Goal: Book appointment/travel/reservation

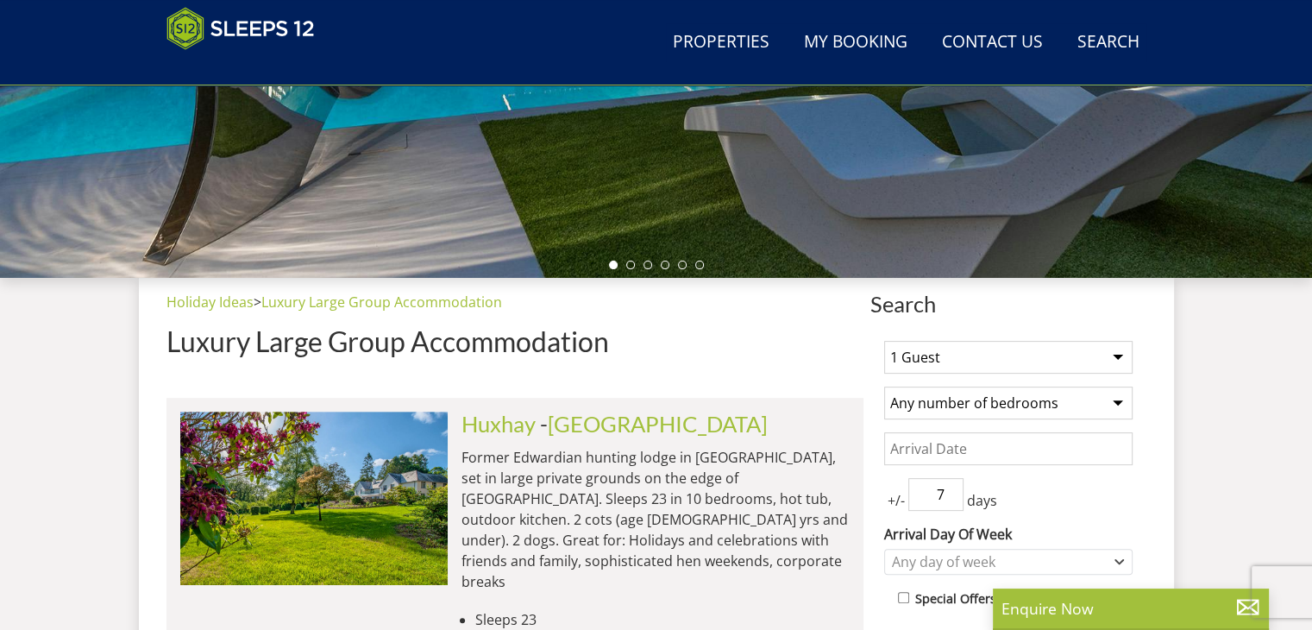
scroll to position [536, 0]
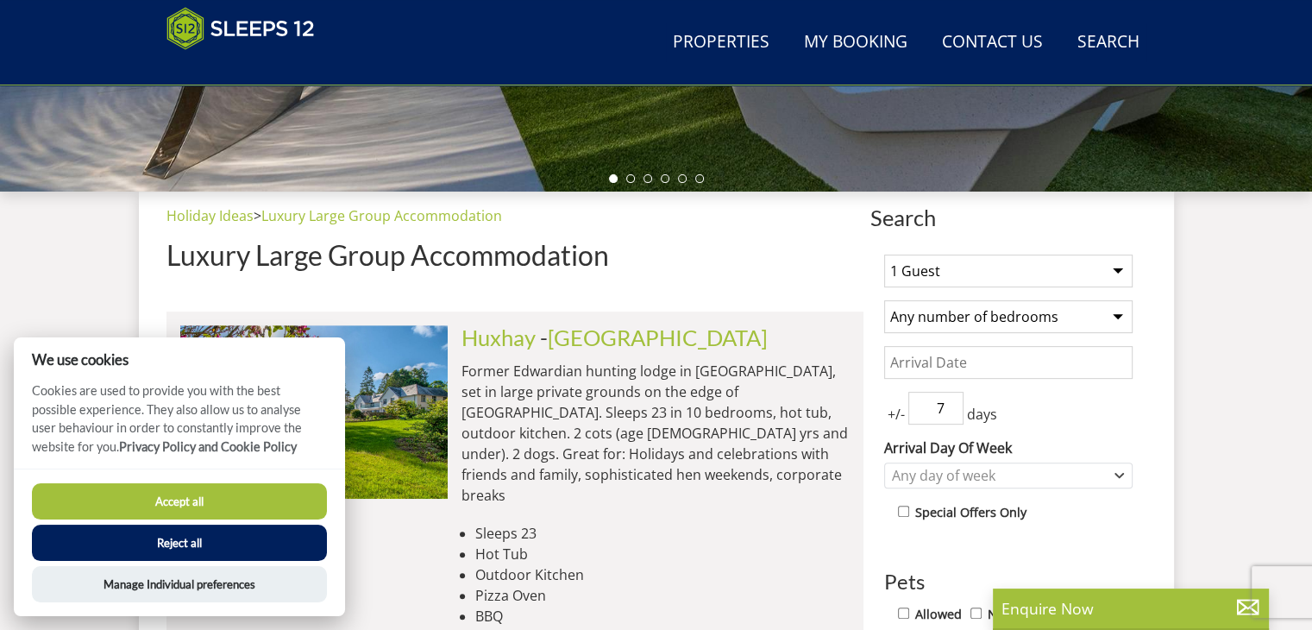
click at [987, 264] on select "1 Guest 2 Guests 3 Guests 4 Guests 5 Guests 6 Guests 7 Guests 8 Guests 9 Guests…" at bounding box center [1008, 270] width 248 height 33
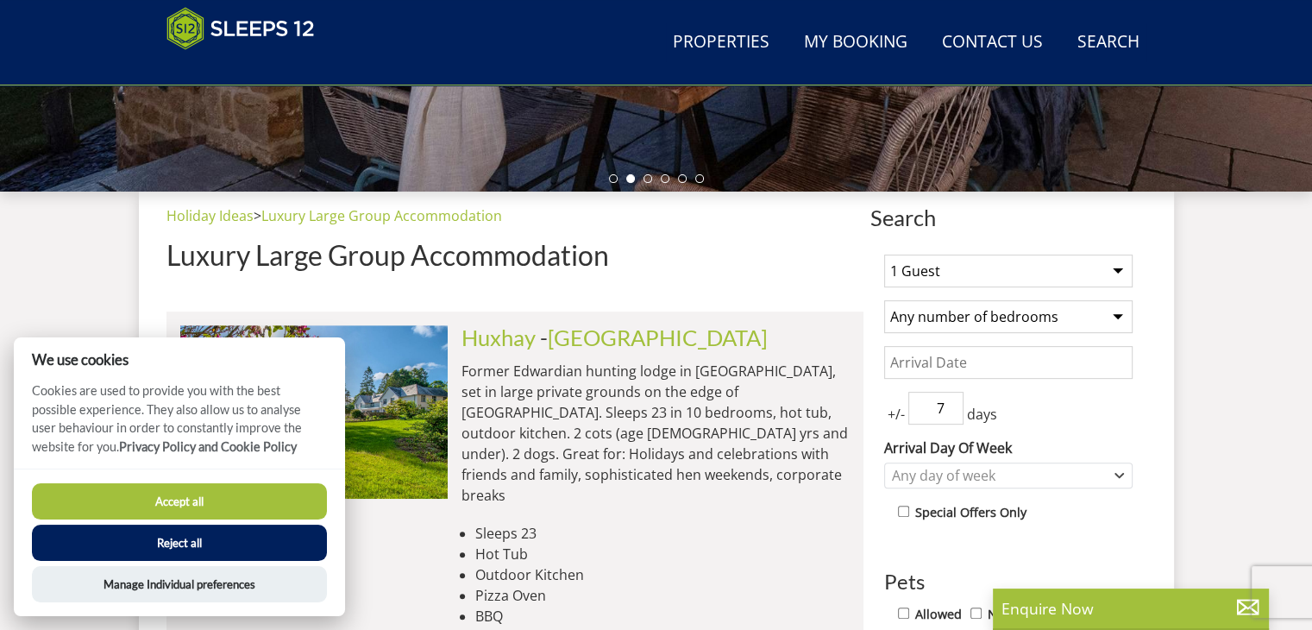
select select "19"
click at [884, 254] on select "1 Guest 2 Guests 3 Guests 4 Guests 5 Guests 6 Guests 7 Guests 8 Guests 9 Guests…" at bounding box center [1008, 270] width 248 height 33
click at [1114, 326] on select "Any number of bedrooms 3 Bedrooms 4 Bedrooms 5 Bedrooms 6 Bedrooms 7 Bedrooms 8…" at bounding box center [1008, 316] width 248 height 33
click at [952, 398] on input "8" at bounding box center [935, 408] width 55 height 33
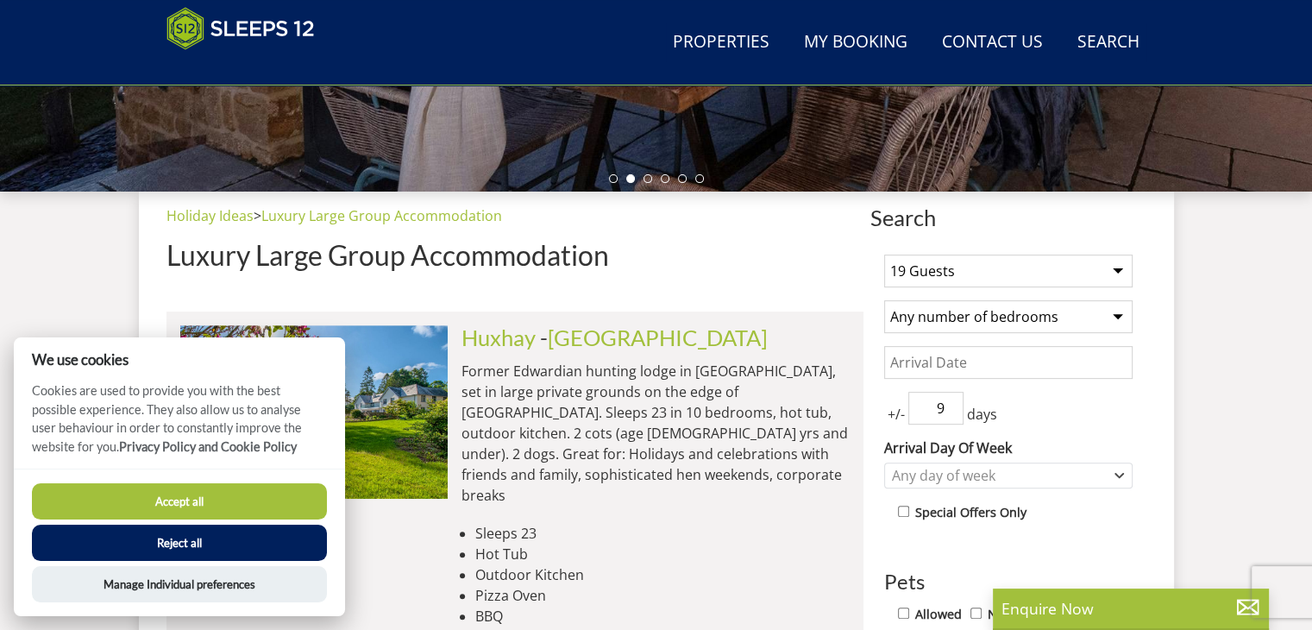
click at [952, 398] on input "9" at bounding box center [935, 408] width 55 height 33
click at [952, 398] on input "10" at bounding box center [935, 408] width 55 height 33
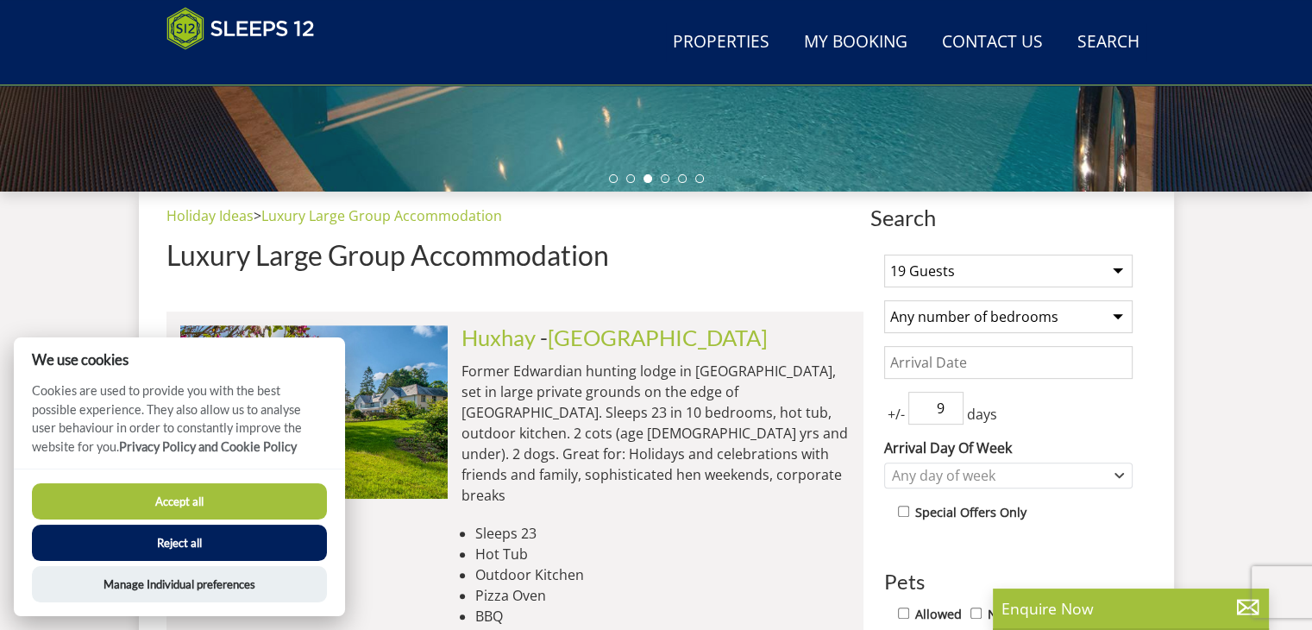
click at [952, 411] on input "9" at bounding box center [935, 408] width 55 height 33
click at [952, 411] on input "8" at bounding box center [935, 408] width 55 height 33
click at [952, 411] on input "7" at bounding box center [935, 408] width 55 height 33
click at [952, 411] on input "6" at bounding box center [935, 408] width 55 height 33
click at [952, 411] on input "5" at bounding box center [935, 408] width 55 height 33
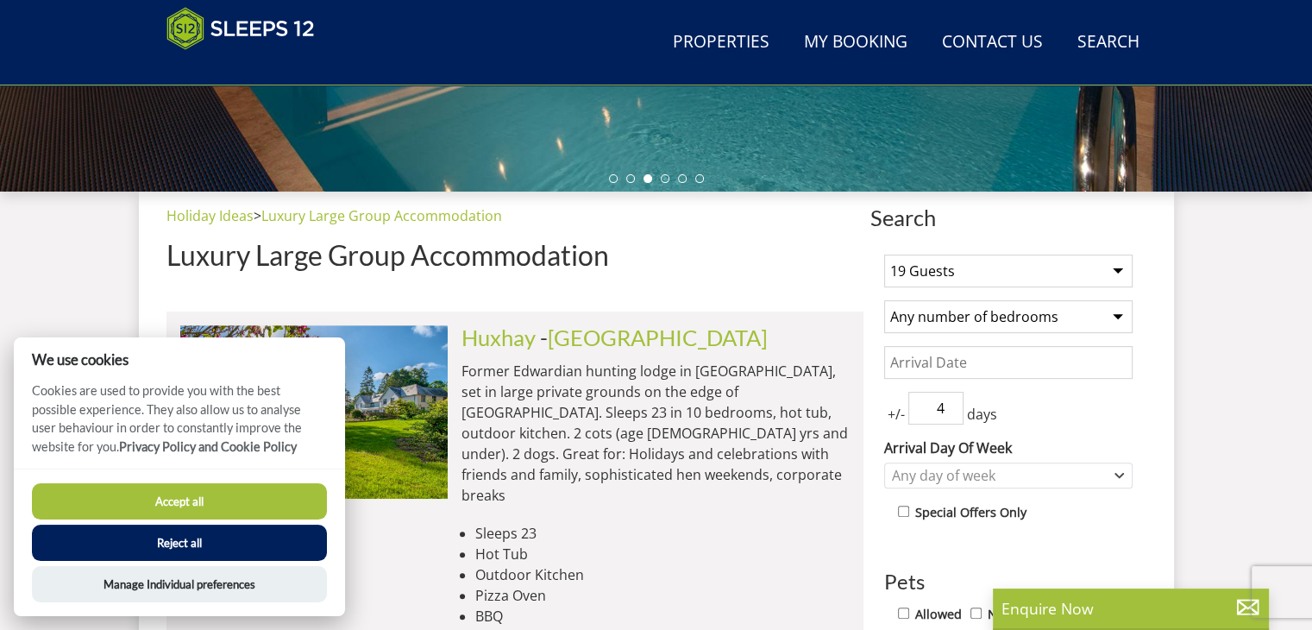
type input "4"
click at [952, 411] on input "4" at bounding box center [935, 408] width 55 height 33
click at [1118, 477] on icon "Combobox" at bounding box center [1118, 475] width 9 height 10
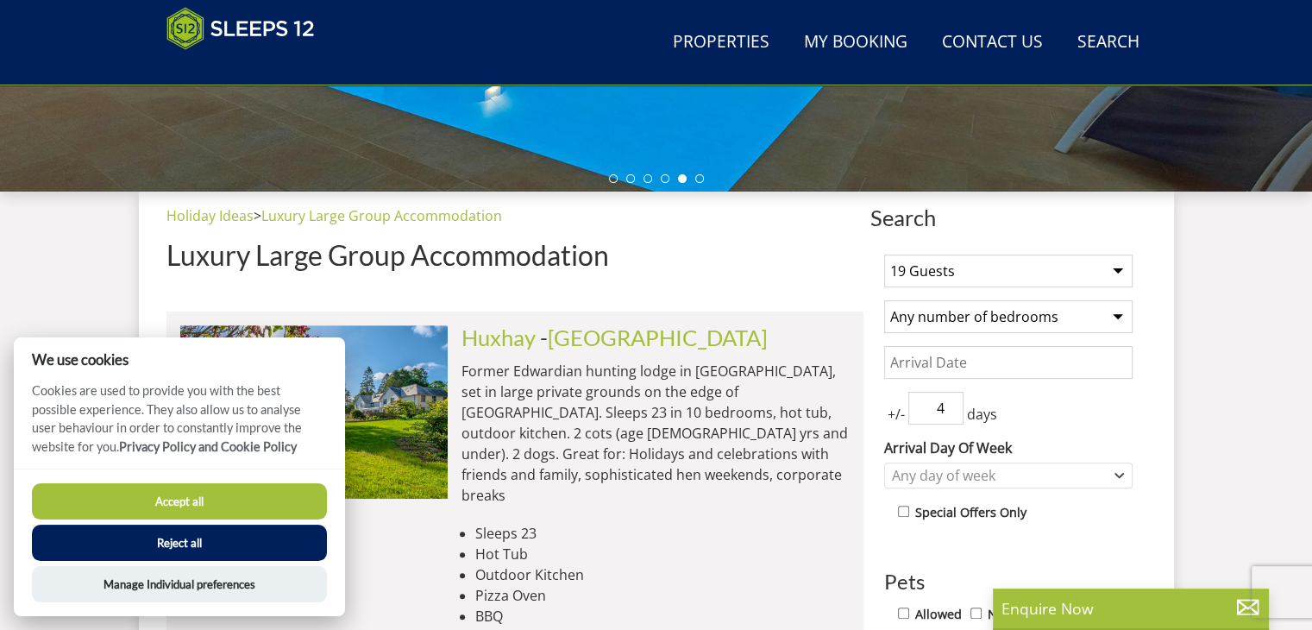
click at [956, 360] on input "Date" at bounding box center [1008, 362] width 248 height 33
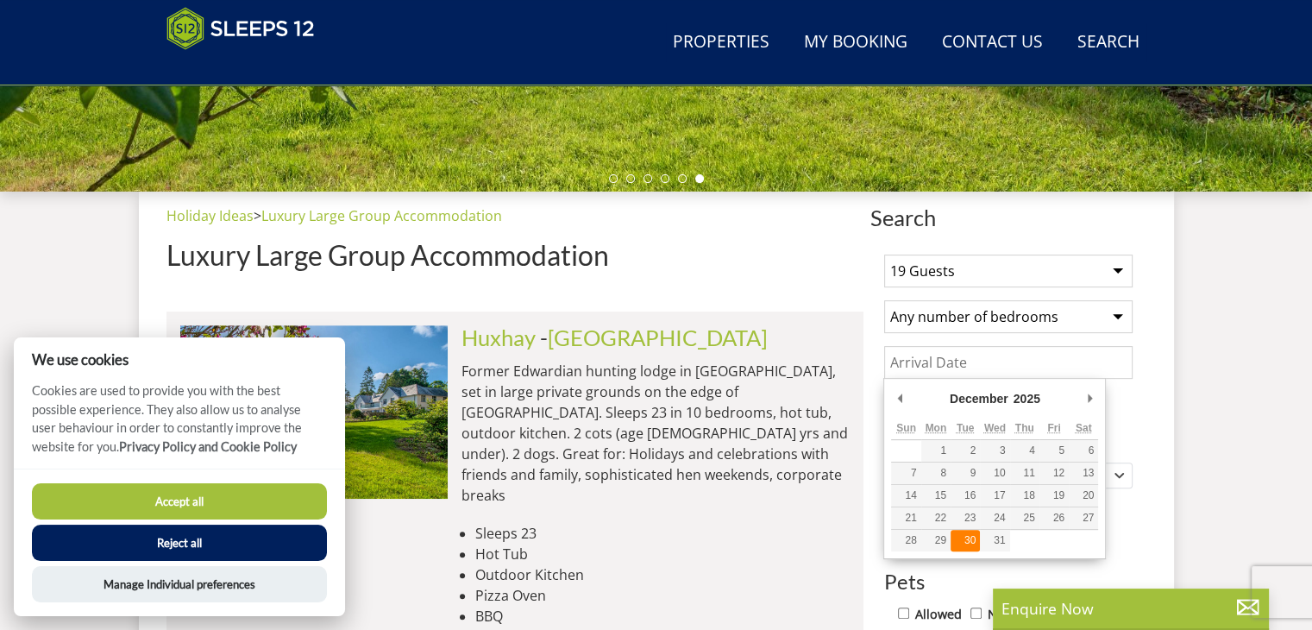
type input "[DATE]"
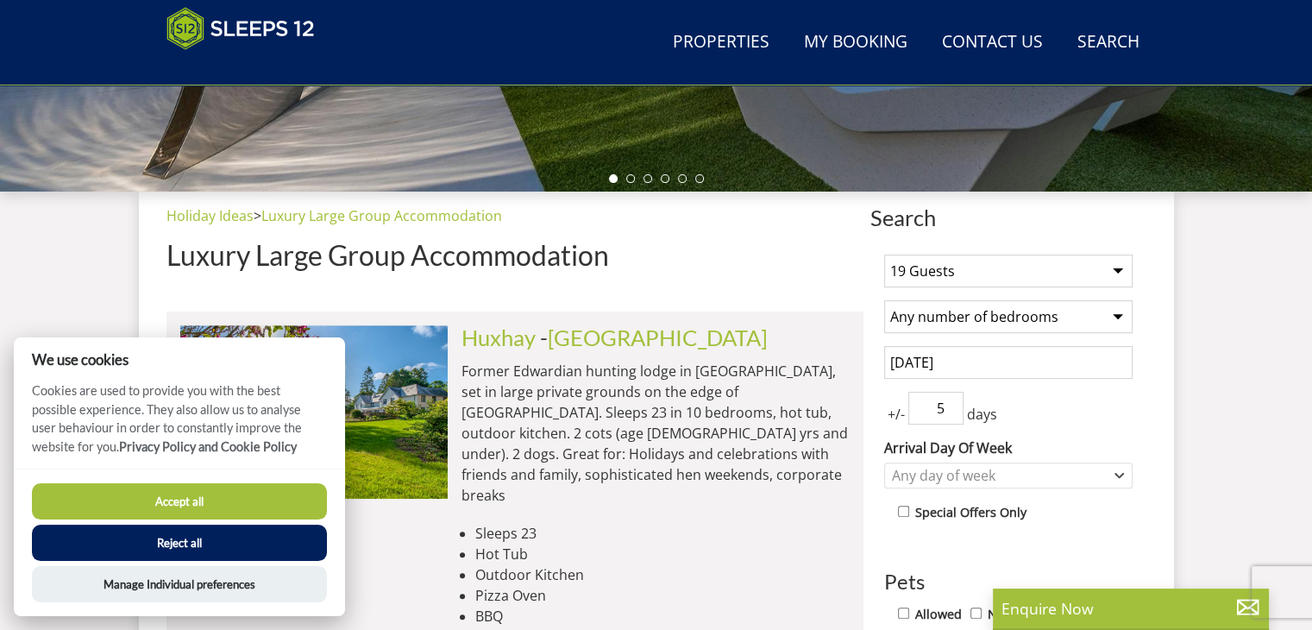
click at [952, 400] on input "5" at bounding box center [935, 408] width 55 height 33
click at [951, 411] on input "4" at bounding box center [935, 408] width 55 height 33
click at [951, 411] on input "3" at bounding box center [935, 408] width 55 height 33
click at [951, 412] on input "2" at bounding box center [935, 408] width 55 height 33
click at [951, 412] on input "1" at bounding box center [935, 408] width 55 height 33
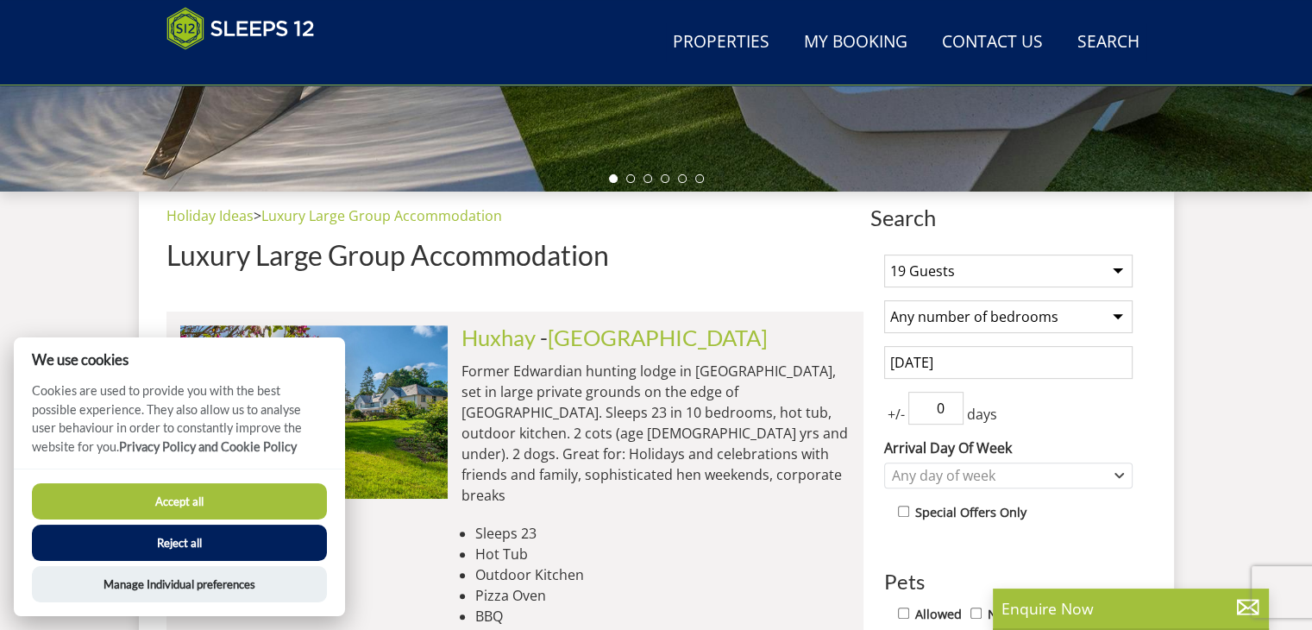
type input "0"
click at [951, 412] on input "0" at bounding box center [935, 408] width 55 height 33
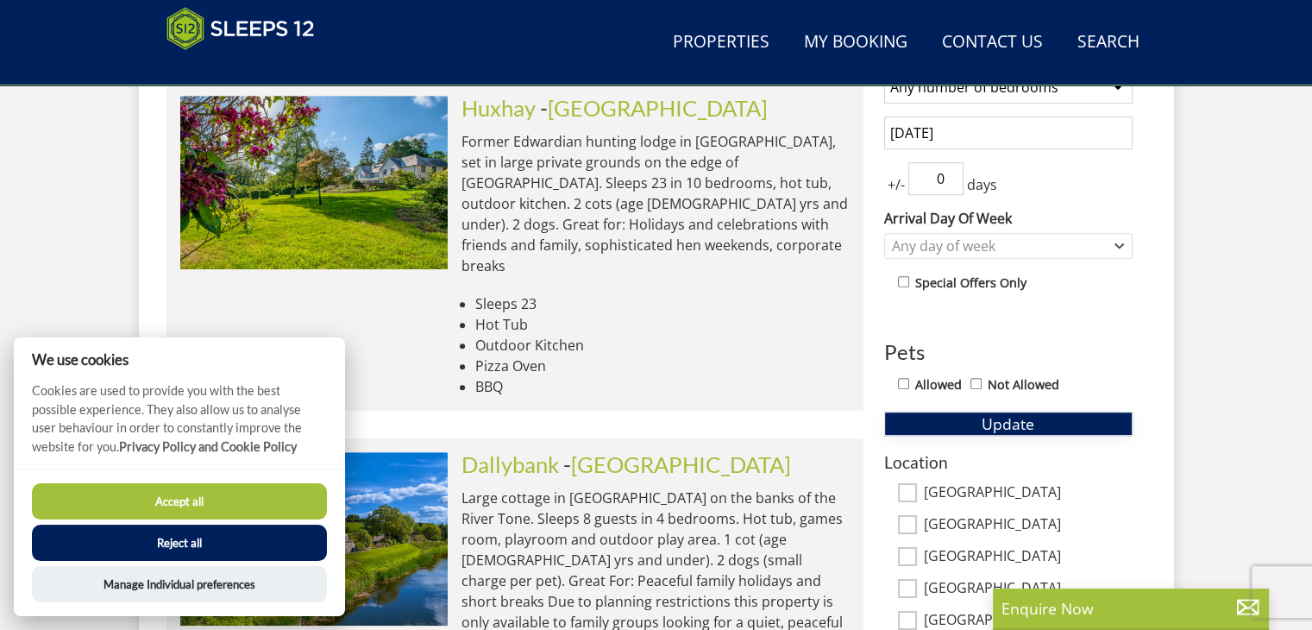
scroll to position [794, 0]
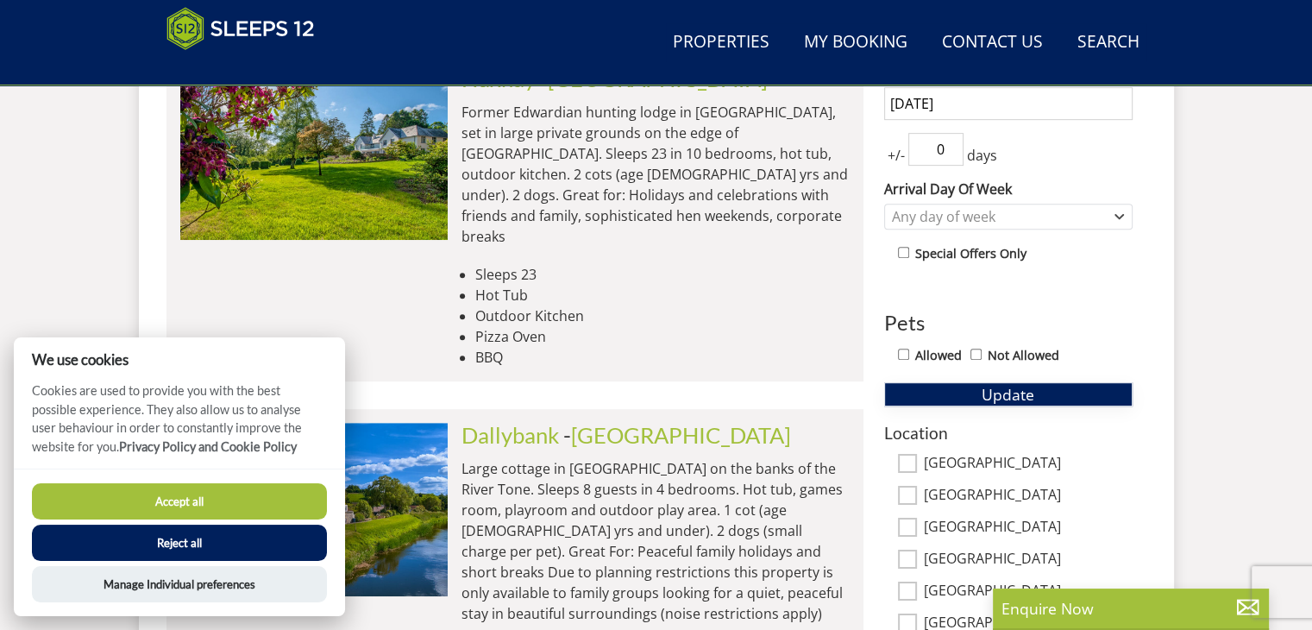
click at [984, 400] on span "Update" at bounding box center [1007, 394] width 53 height 21
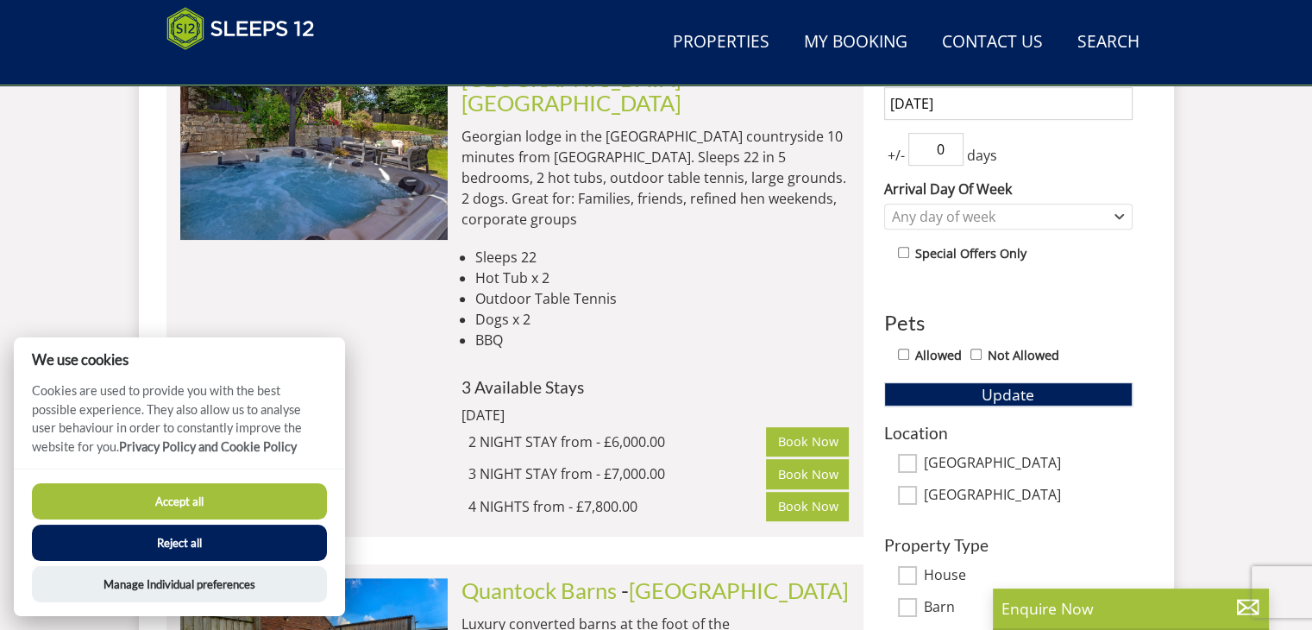
click at [220, 502] on button "Accept all" at bounding box center [179, 501] width 295 height 36
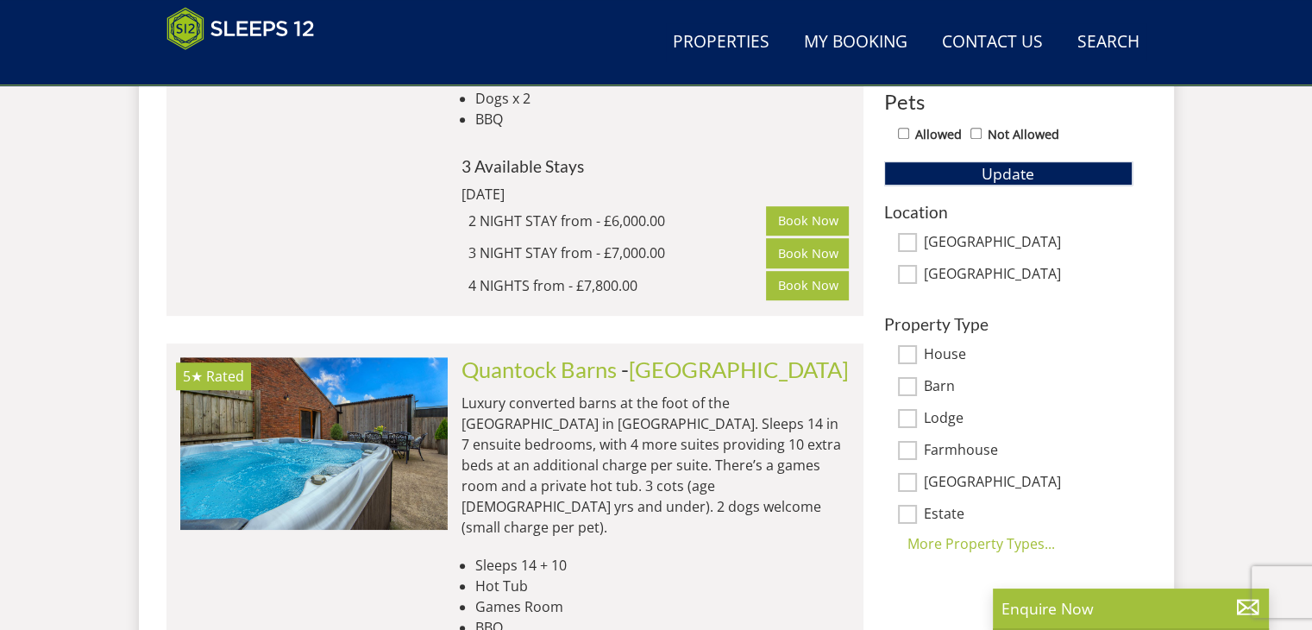
scroll to position [1312, 0]
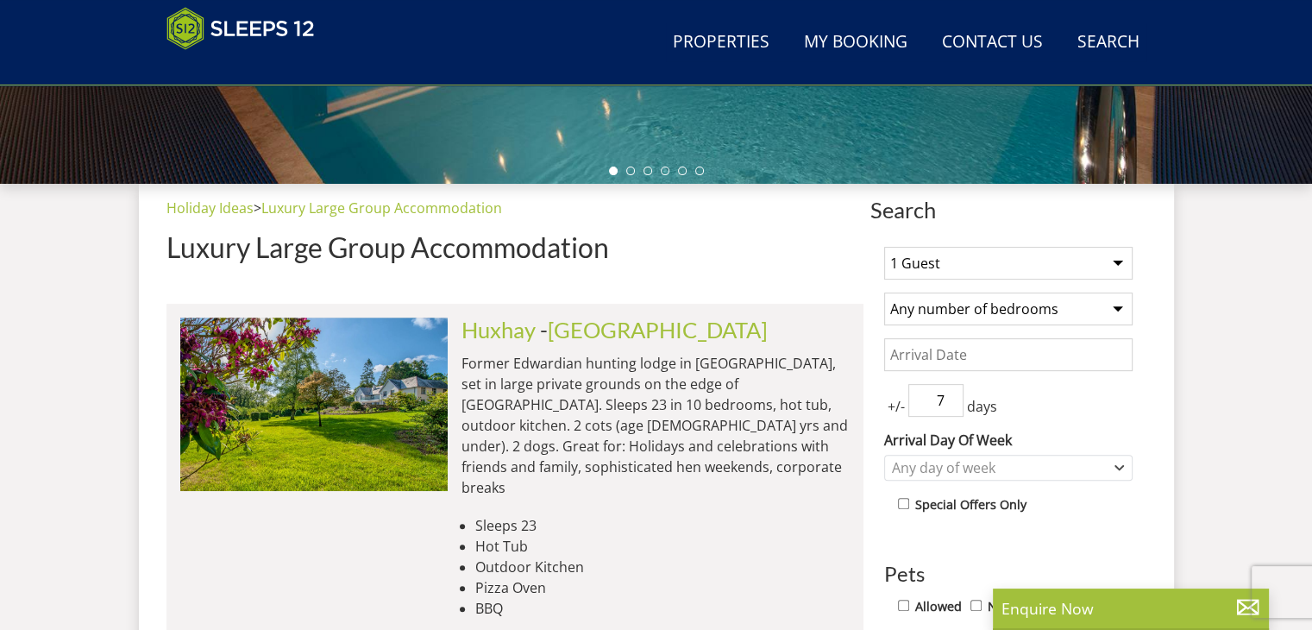
scroll to position [684, 0]
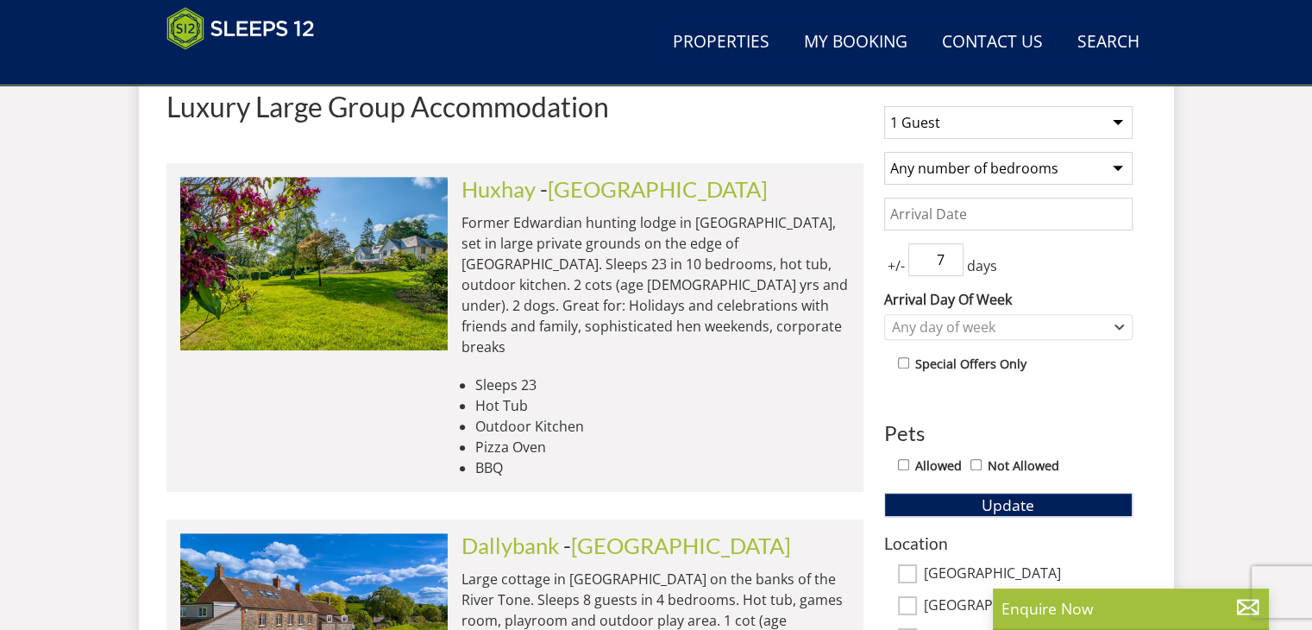
click at [1045, 120] on select "1 Guest 2 Guests 3 Guests 4 Guests 5 Guests 6 Guests 7 Guests 8 Guests 9 Guests…" at bounding box center [1008, 122] width 248 height 33
select select "18"
click at [884, 106] on select "1 Guest 2 Guests 3 Guests 4 Guests 5 Guests 6 Guests 7 Guests 8 Guests 9 Guests…" at bounding box center [1008, 122] width 248 height 33
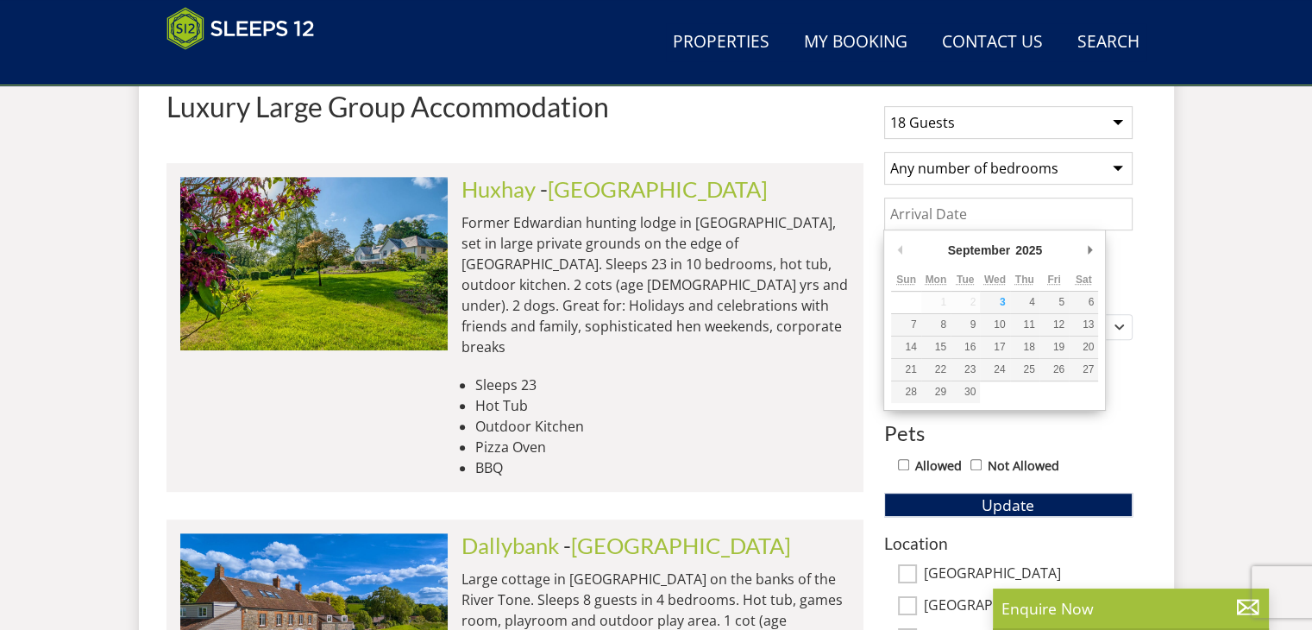
click at [962, 210] on input "Date" at bounding box center [1008, 213] width 248 height 33
click at [1099, 250] on div "September January February March April May June July August September October N…" at bounding box center [994, 319] width 223 height 181
type input "[DATE]"
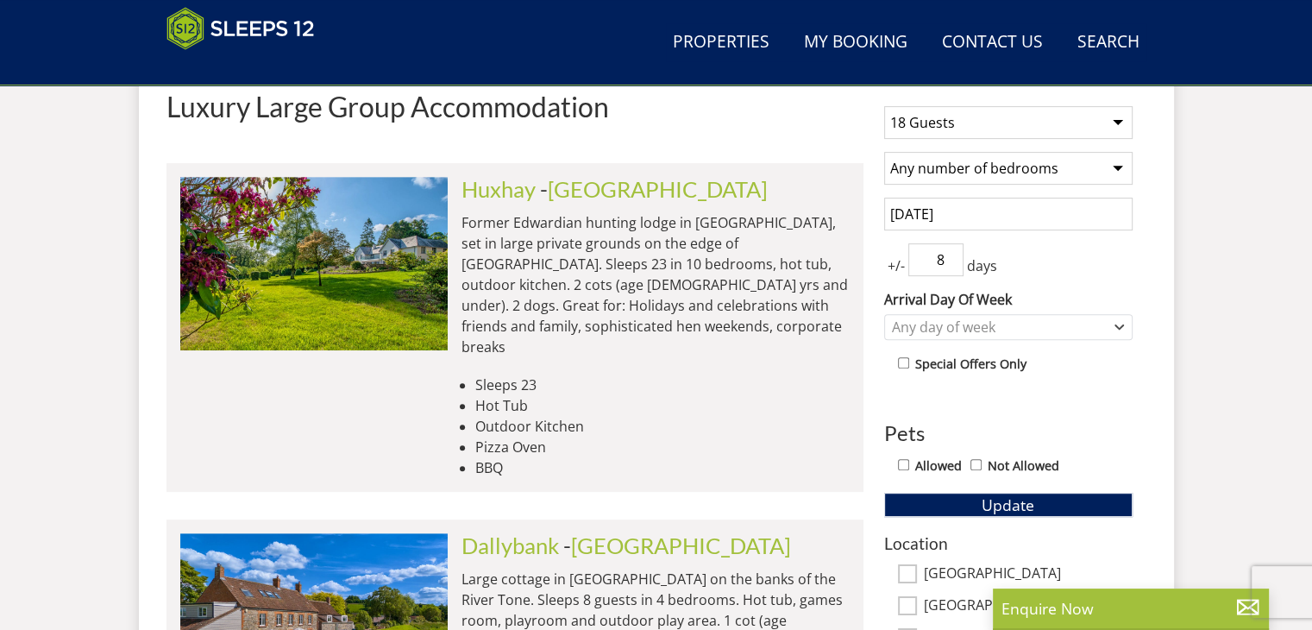
click at [949, 252] on input "8" at bounding box center [935, 259] width 55 height 33
click at [949, 252] on input "9" at bounding box center [935, 259] width 55 height 33
click at [949, 252] on input "10" at bounding box center [935, 259] width 55 height 33
click at [947, 260] on input "9" at bounding box center [935, 259] width 55 height 33
click at [947, 260] on input "8" at bounding box center [935, 259] width 55 height 33
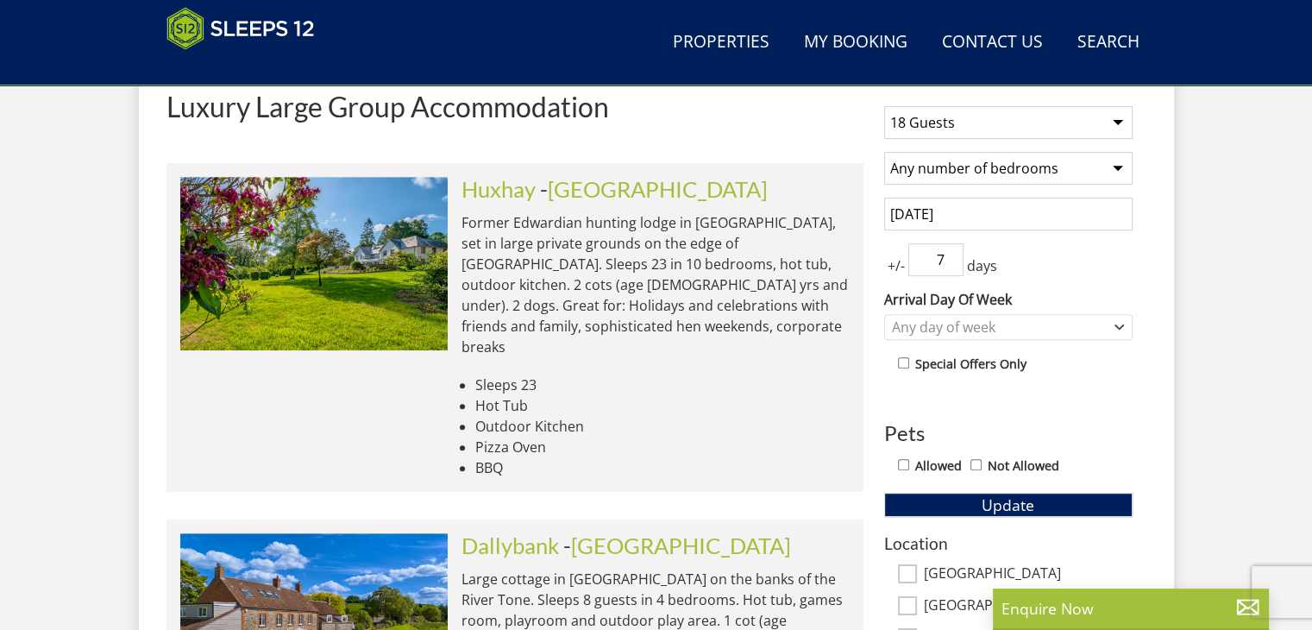
click at [947, 260] on input "7" at bounding box center [935, 259] width 55 height 33
click at [947, 260] on input "6" at bounding box center [935, 259] width 55 height 33
click at [947, 260] on input "5" at bounding box center [935, 259] width 55 height 33
click at [947, 260] on input "4" at bounding box center [935, 259] width 55 height 33
click at [947, 260] on input "3" at bounding box center [935, 259] width 55 height 33
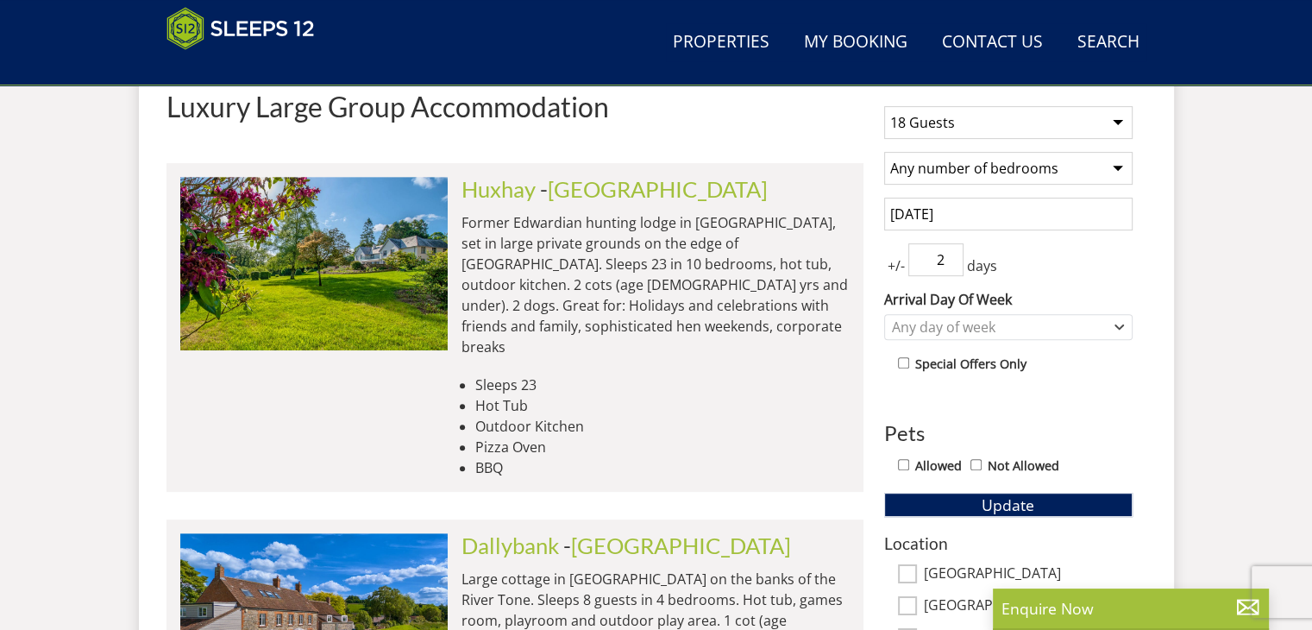
click at [947, 260] on input "2" at bounding box center [935, 259] width 55 height 33
click at [947, 260] on input "1" at bounding box center [935, 259] width 55 height 33
type input "0"
click at [947, 260] on input "0" at bounding box center [935, 259] width 55 height 33
click at [956, 498] on button "Update" at bounding box center [1008, 504] width 248 height 24
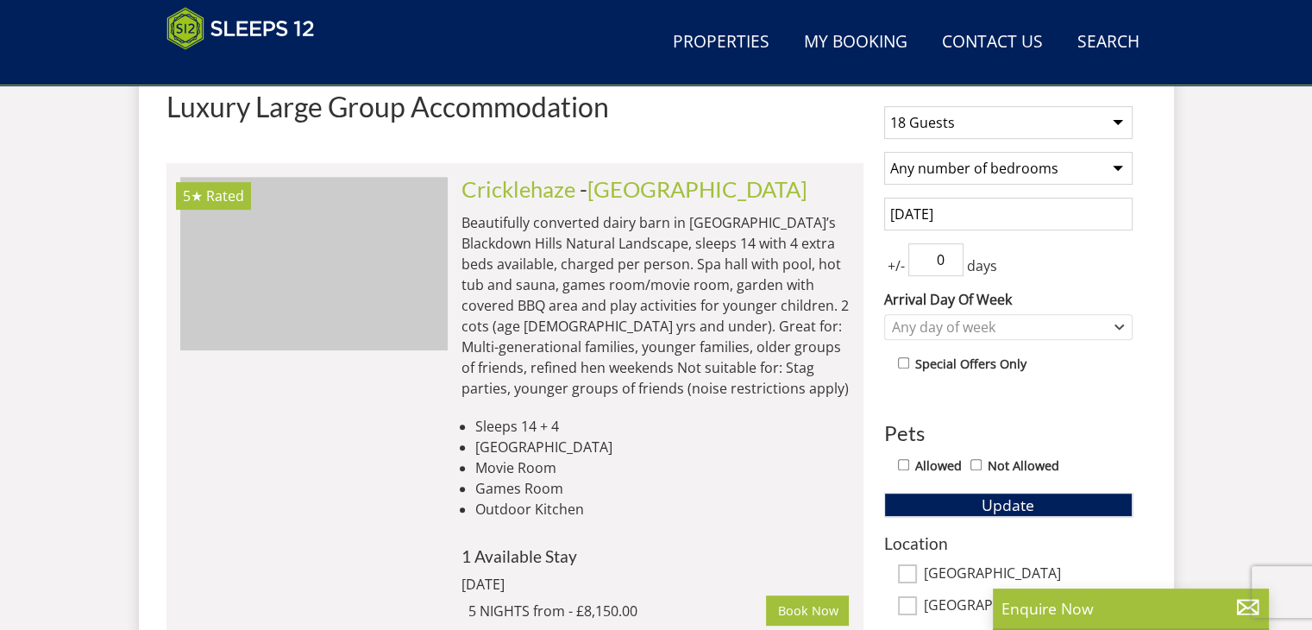
scroll to position [0, 3480]
